Goal: Task Accomplishment & Management: Manage account settings

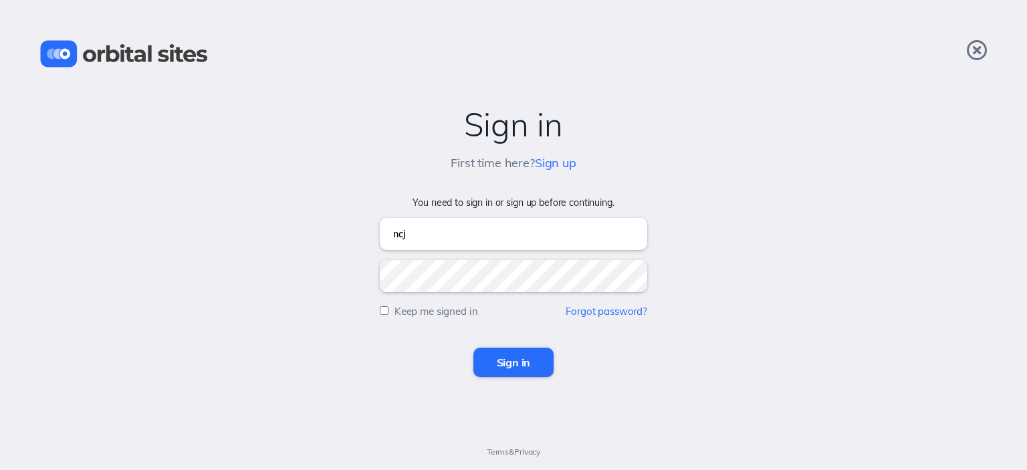
type input "ncj@ncjclean.com"
click at [530, 362] on input "Sign in" at bounding box center [513, 362] width 81 height 29
click at [441, 236] on input "email" at bounding box center [513, 234] width 267 height 32
type input "ncj@ncjclean.com"
click at [515, 368] on input "Sign in" at bounding box center [513, 362] width 81 height 29
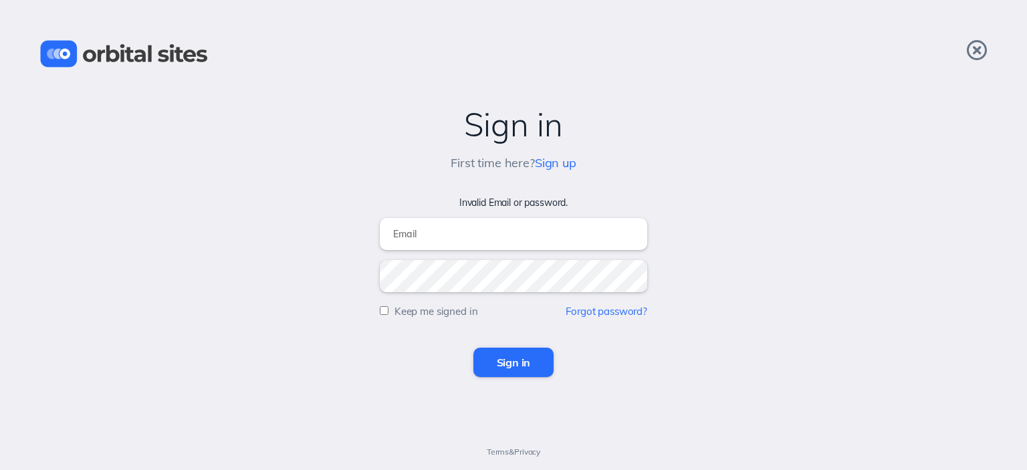
click at [434, 233] on input "email" at bounding box center [513, 234] width 267 height 32
click at [515, 237] on input "ncj@ncjclean.com" at bounding box center [513, 234] width 267 height 32
type input "ncj@ncjclean.com"
click at [512, 358] on input "Sign in" at bounding box center [513, 362] width 81 height 29
click at [417, 236] on input "email" at bounding box center [513, 234] width 267 height 32
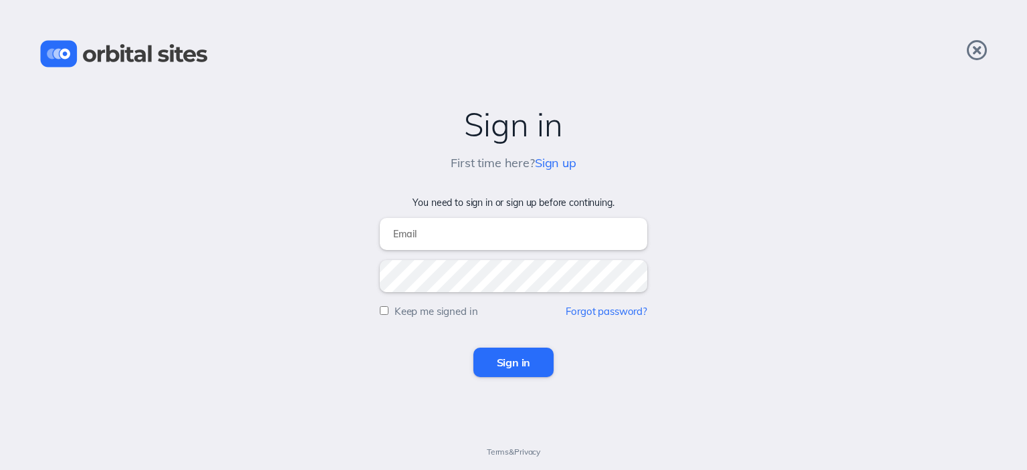
type input "[EMAIL_ADDRESS][DOMAIN_NAME]"
click at [510, 360] on input "Sign in" at bounding box center [513, 362] width 81 height 29
drag, startPoint x: 926, startPoint y: 0, endPoint x: 253, endPoint y: 176, distance: 694.9
click at [254, 177] on div "Sign in First time here? Sign up Invalid Email or password. Keep me signed in F…" at bounding box center [513, 235] width 1027 height 470
drag, startPoint x: 893, startPoint y: 0, endPoint x: 258, endPoint y: 85, distance: 640.5
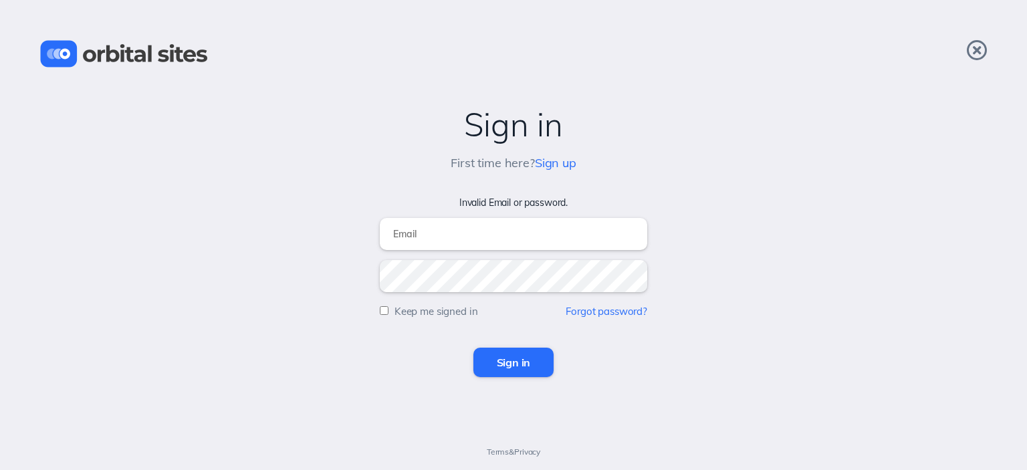
click at [258, 85] on div "Sign in First time here? Sign up Invalid Email or password. Keep me signed in F…" at bounding box center [513, 235] width 1027 height 470
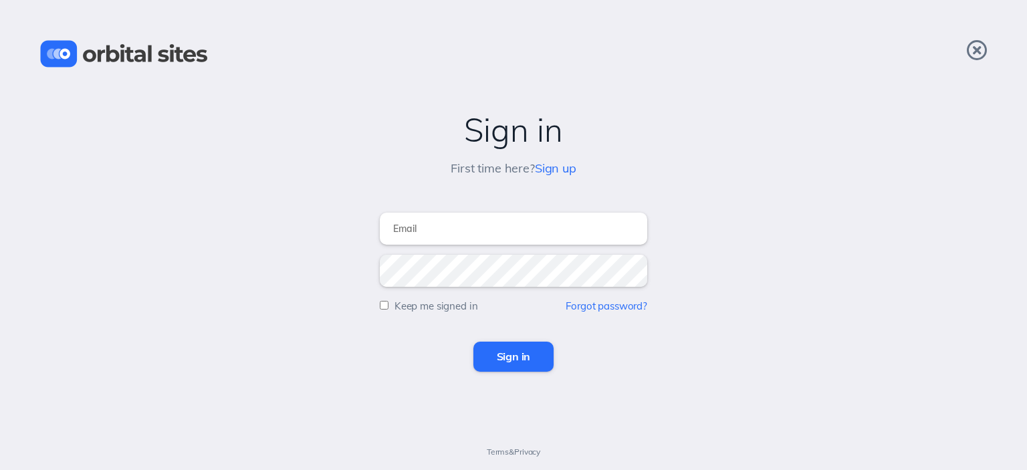
click at [489, 239] on input "email" at bounding box center [513, 229] width 267 height 32
type input "ncj@ncjclean.com"
click at [511, 361] on input "Sign in" at bounding box center [513, 355] width 81 height 29
